Goal: Information Seeking & Learning: Check status

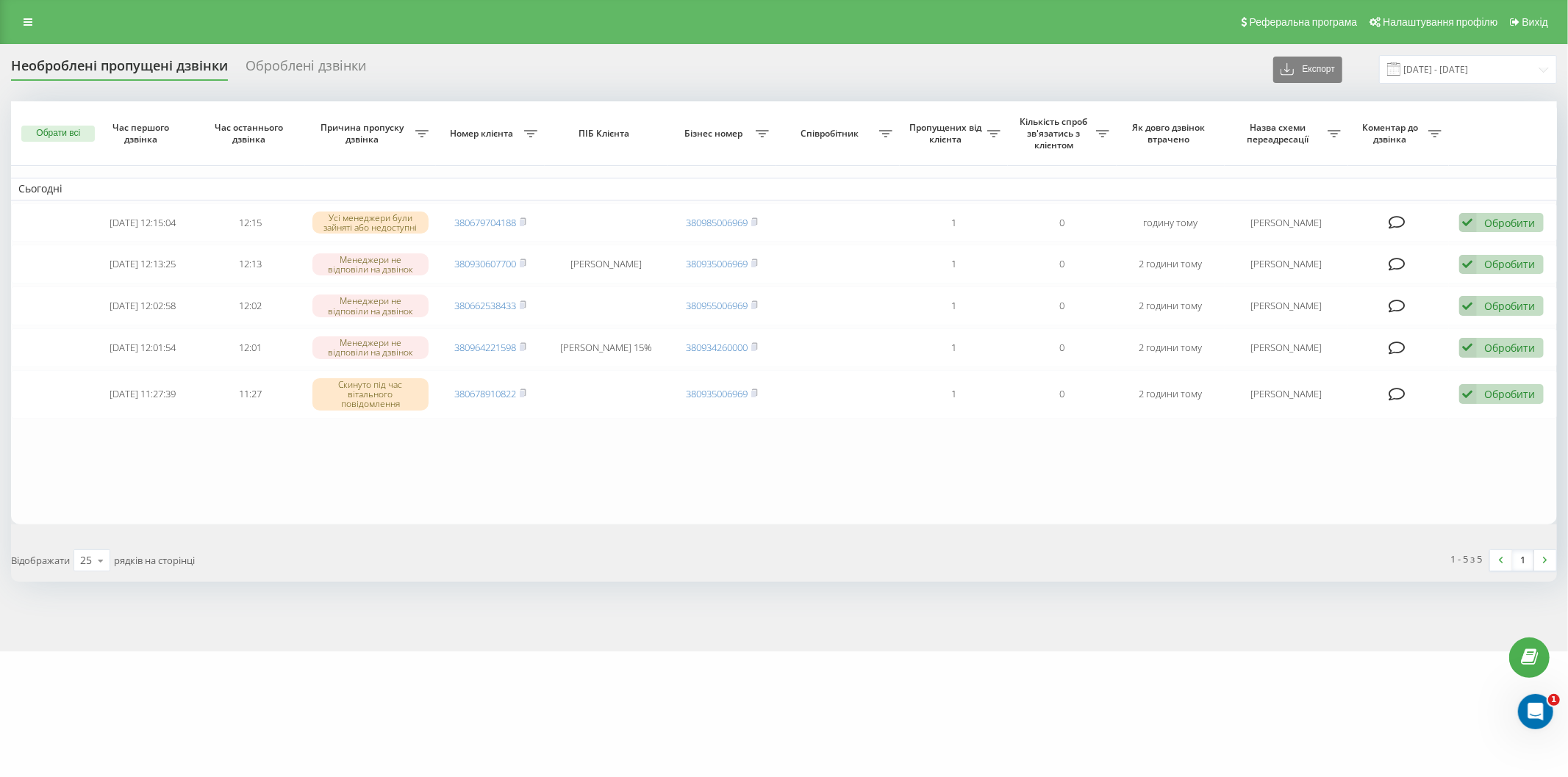
drag, startPoint x: 260, startPoint y: 482, endPoint x: 275, endPoint y: 478, distance: 15.5
click at [260, 482] on table "Сьогодні [DATE] 12:15:04 12:15 Усі менеджери були зайняті або недоступні 380679…" at bounding box center [784, 312] width 1546 height 423
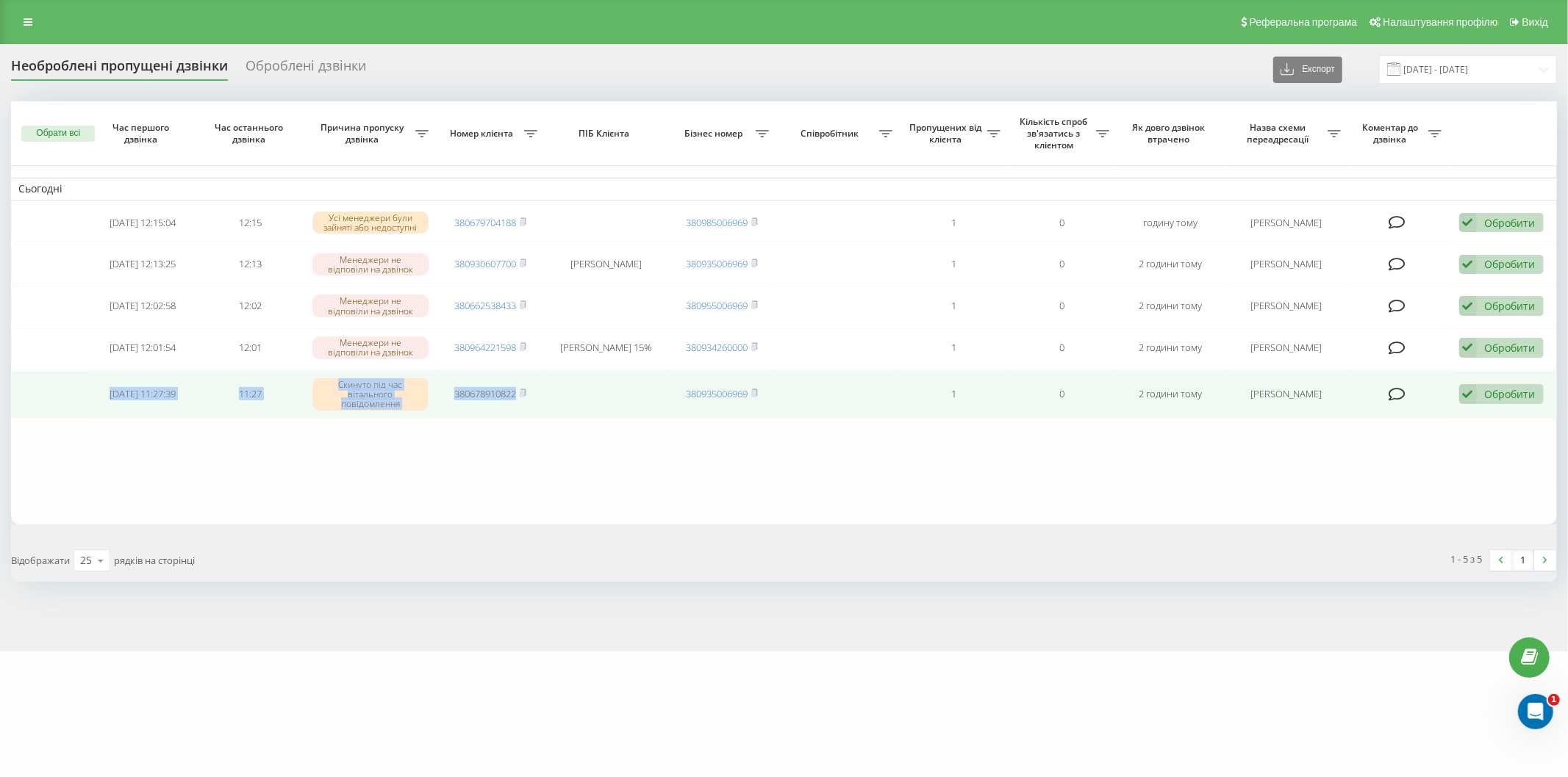
drag, startPoint x: 76, startPoint y: 385, endPoint x: 557, endPoint y: 397, distance: 481.1
click at [557, 397] on tr "[DATE] 11:27:39 11:27 Скинуто під час вітального повідомлення 380678910822 3809…" at bounding box center [784, 395] width 1546 height 48
copy tr "[DATE] 11:27:39 11:27 Скинуто під час вітального повідомлення 380678910822"
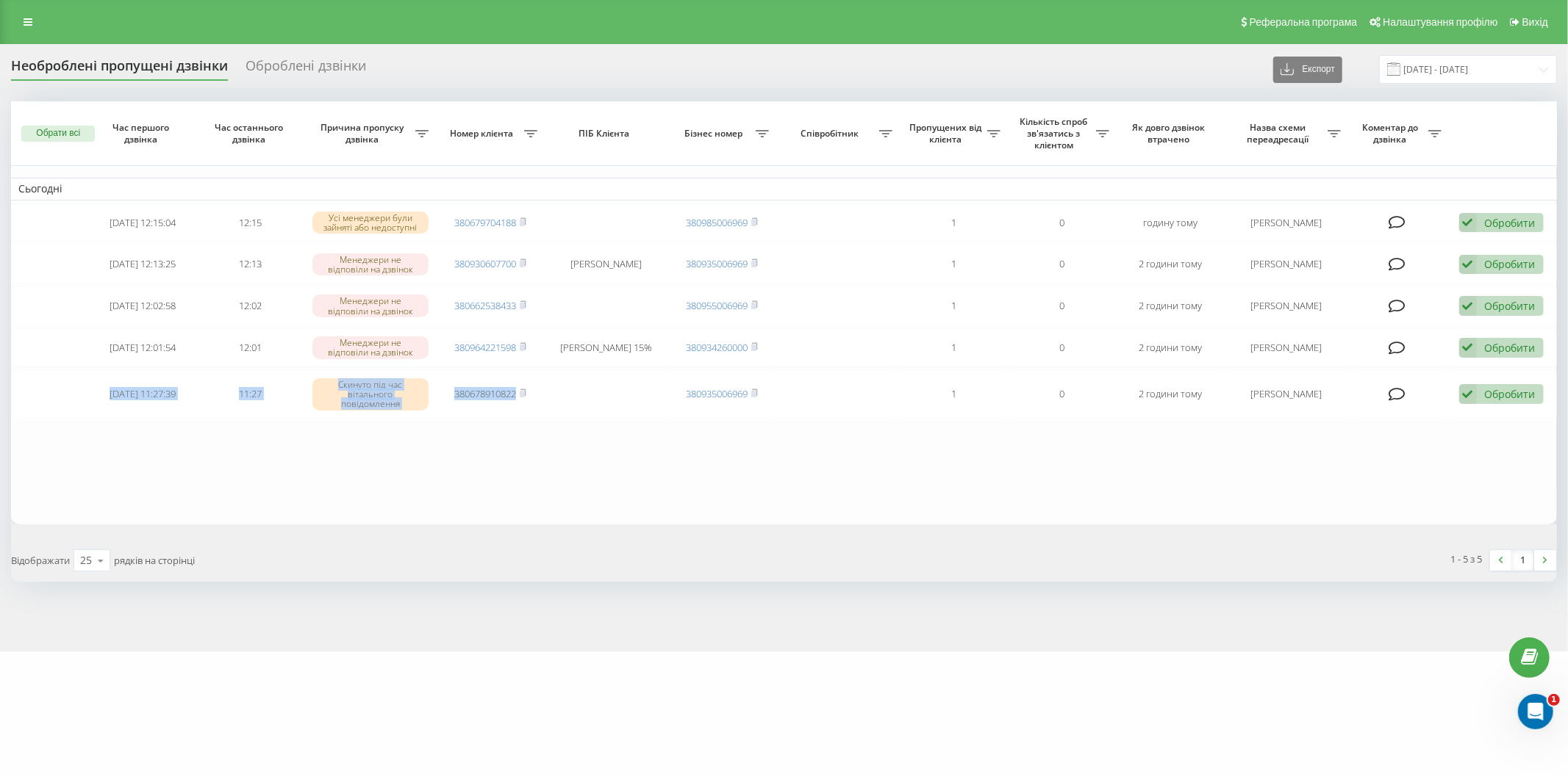
drag, startPoint x: 267, startPoint y: 470, endPoint x: 228, endPoint y: 453, distance: 42.5
click at [267, 471] on table "Сьогодні [DATE] 12:15:04 12:15 Усі менеджери були зайняті або недоступні 380679…" at bounding box center [784, 312] width 1546 height 423
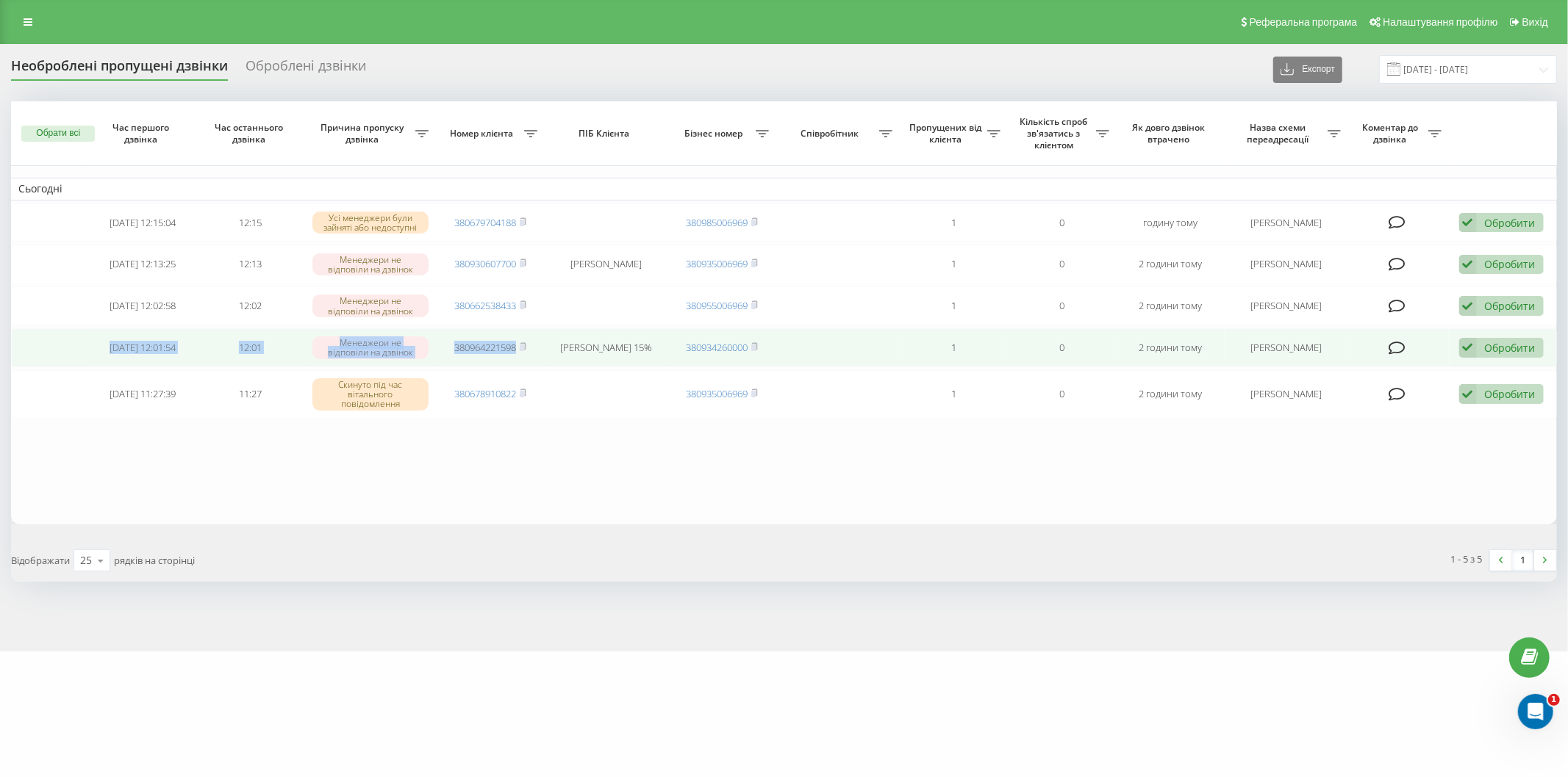
drag, startPoint x: 80, startPoint y: 336, endPoint x: 556, endPoint y: 353, distance: 476.3
click at [557, 353] on tr "[DATE] 12:01:54 12:01 Менеджери не відповіли на дзвінок 380964221598 [PERSON_NA…" at bounding box center [784, 348] width 1546 height 39
copy tr "[DATE] 12:01:54 12:01 Менеджери не відповіли на дзвінок 380964221598"
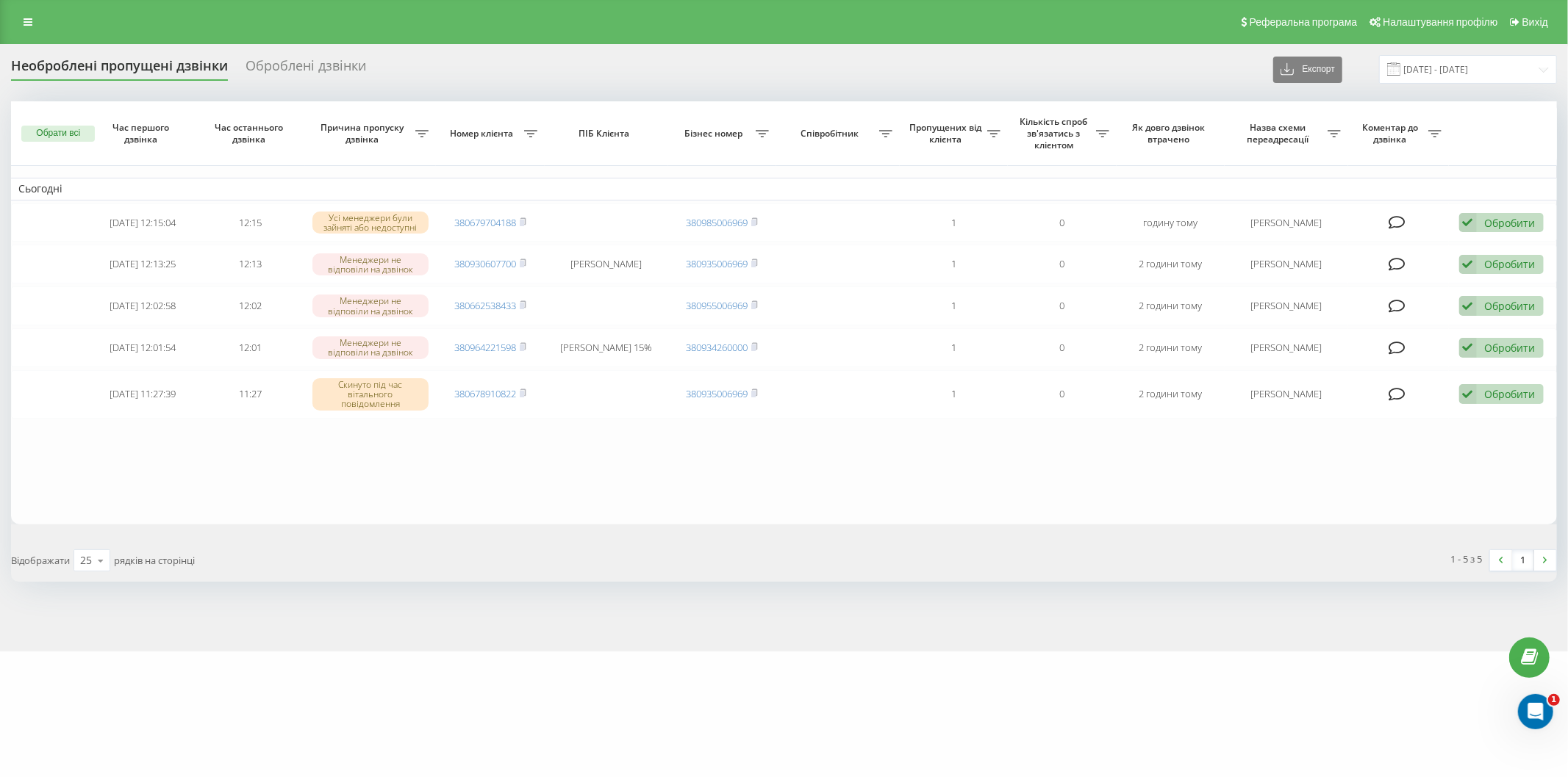
click at [144, 533] on div "Обрати всі Час першого дзвінка Час останнього дзвінка Причина пропуску дзвінка …" at bounding box center [784, 341] width 1546 height 480
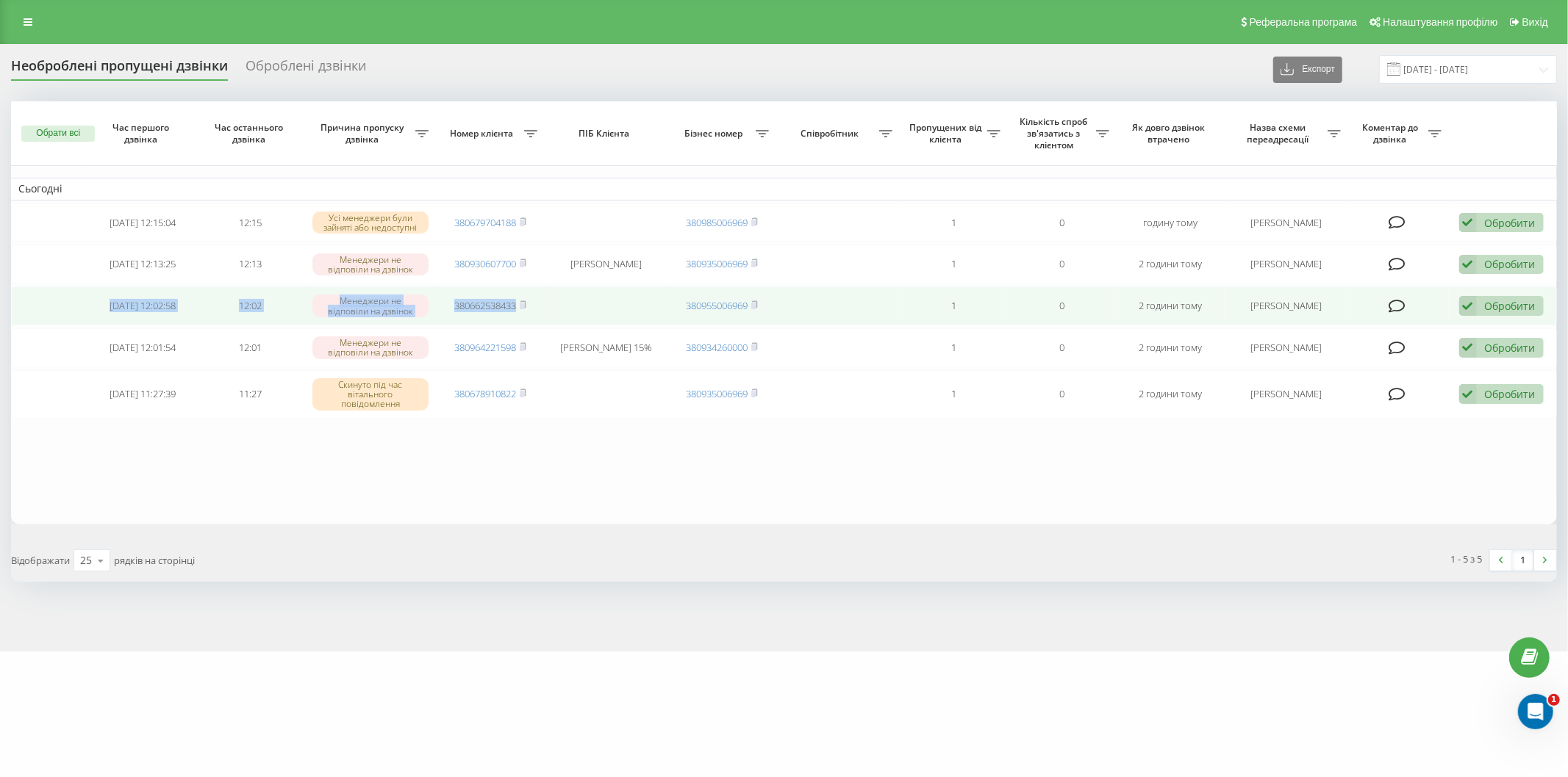
drag, startPoint x: 92, startPoint y: 307, endPoint x: 470, endPoint y: 314, distance: 378.1
click at [540, 312] on tr "[DATE] 12:02:58 12:02 Менеджери не відповіли на дзвінок 380662538433 3809550069…" at bounding box center [784, 306] width 1546 height 39
copy tr "[DATE] 12:02:58 12:02 Менеджери не відповіли на дзвінок 380662538433"
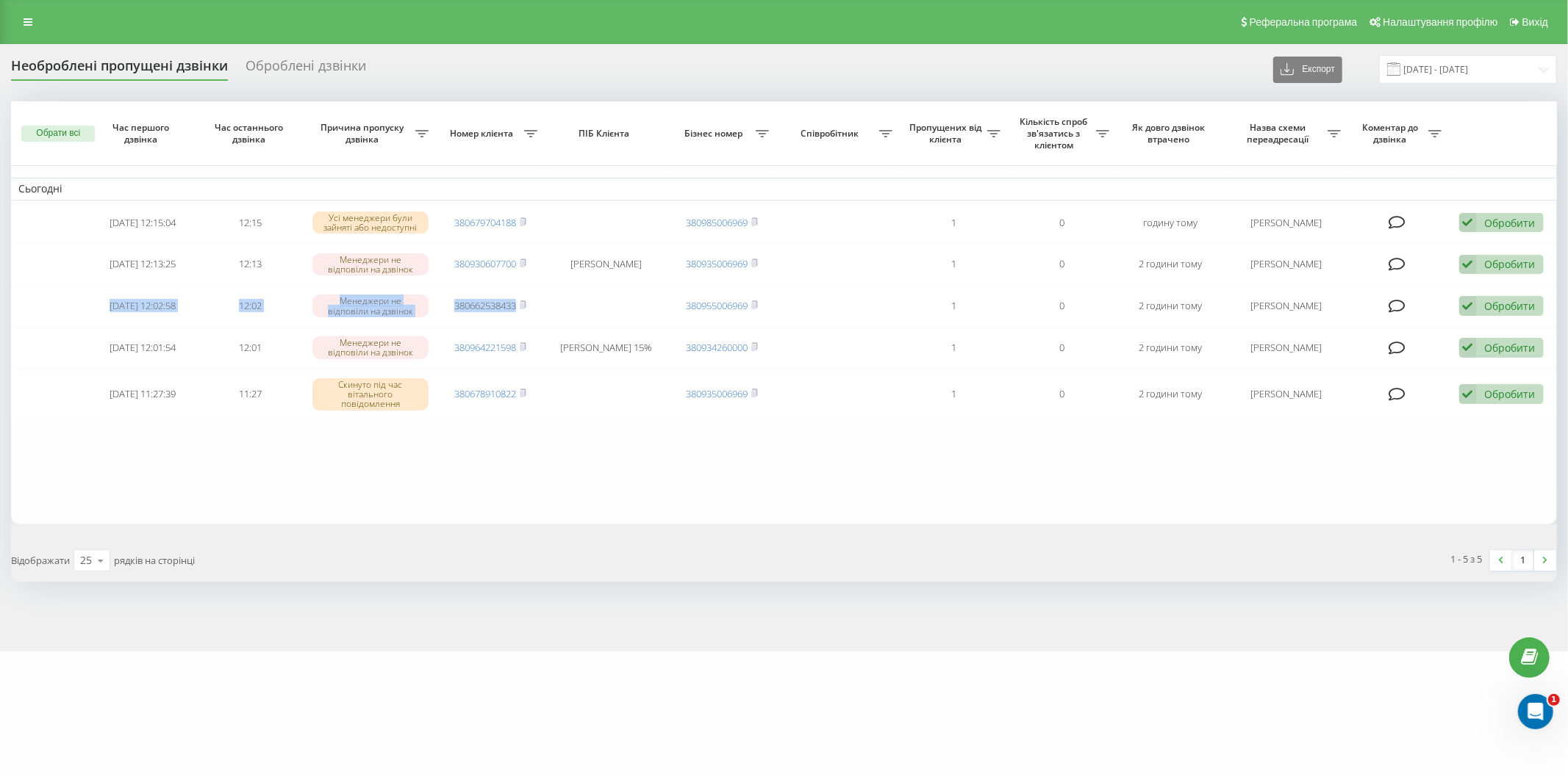
click at [190, 489] on table "Сьогодні [DATE] 12:15:04 12:15 Усі менеджери були зайняті або недоступні 380679…" at bounding box center [784, 312] width 1546 height 423
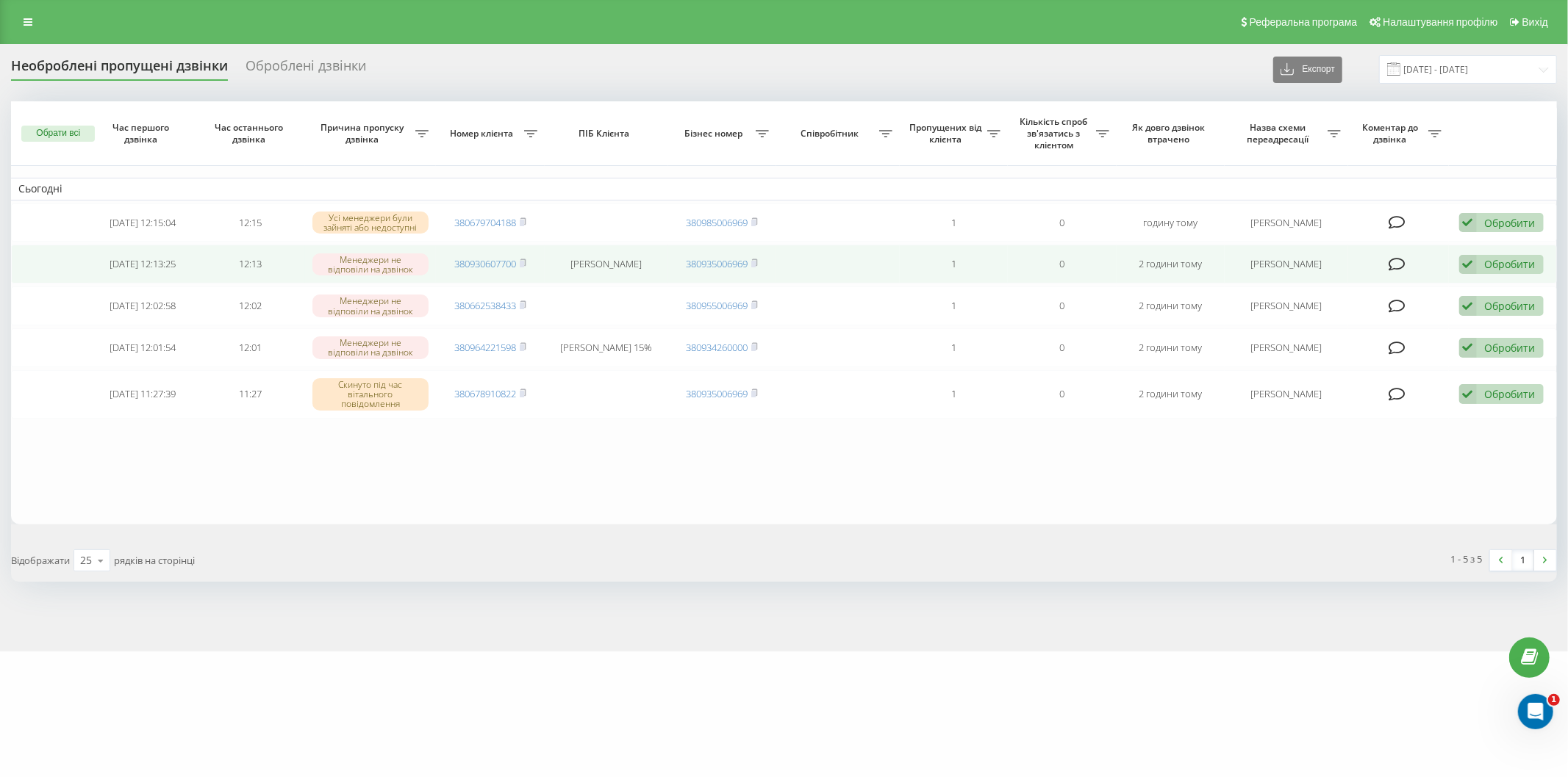
click at [1507, 259] on div "Обробити" at bounding box center [1510, 264] width 51 height 14
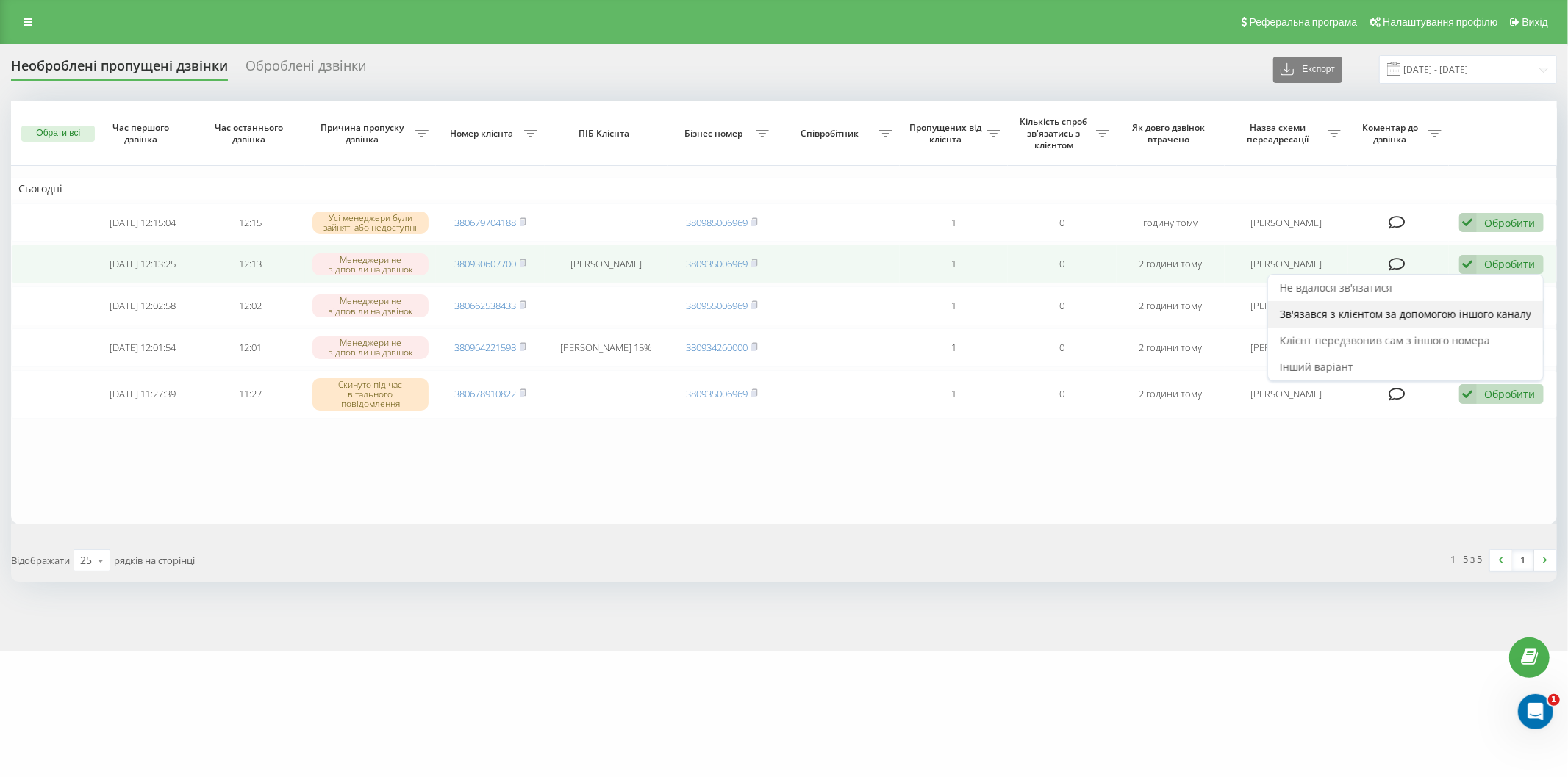
click at [1467, 319] on span "Зв'язався з клієнтом за допомогою іншого каналу" at bounding box center [1405, 314] width 252 height 14
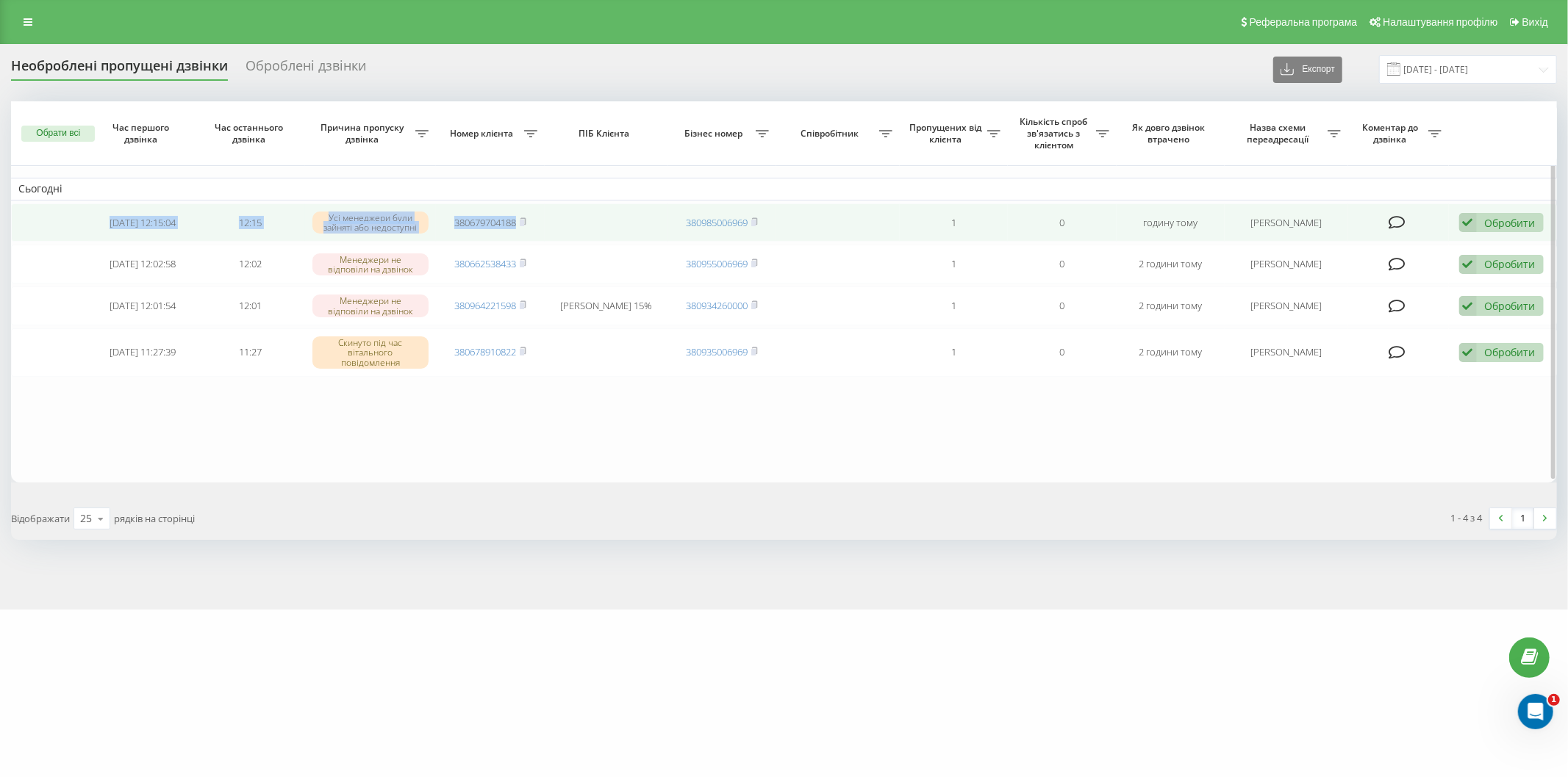
drag, startPoint x: 97, startPoint y: 216, endPoint x: 584, endPoint y: 223, distance: 487.1
click at [584, 223] on tr "[DATE] 12:15:04 12:15 Усі менеджери були зайняті або недоступні 380679704188 38…" at bounding box center [784, 223] width 1546 height 39
copy tr "[DATE] 12:15:04 12:15 Усі менеджери були зайняті або недоступні 380679704188"
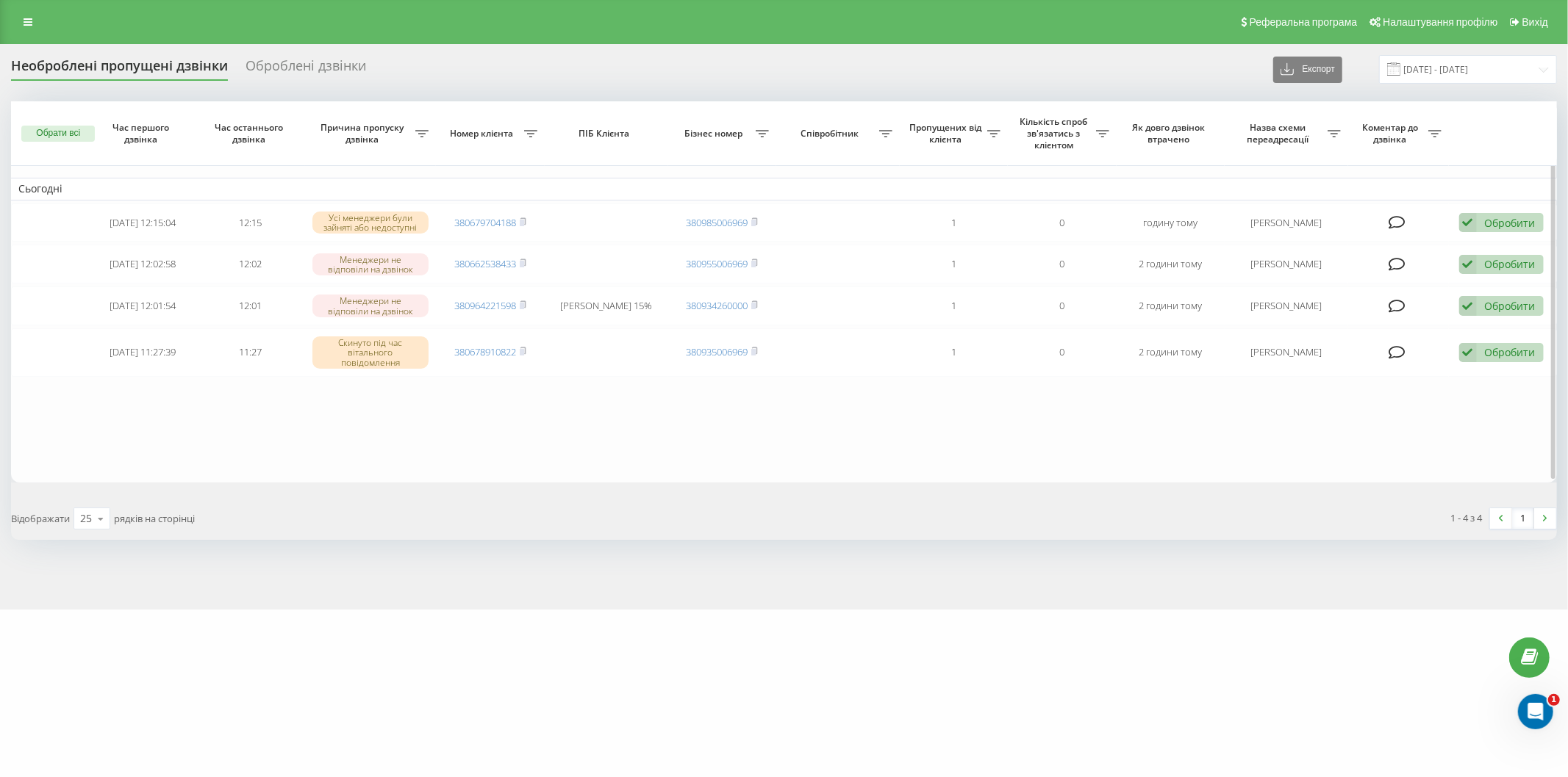
click at [203, 447] on table "Сьогодні [DATE] 12:15:04 12:15 Усі менеджери були зайняті або недоступні 380679…" at bounding box center [784, 292] width 1546 height 381
